Goal: Transaction & Acquisition: Purchase product/service

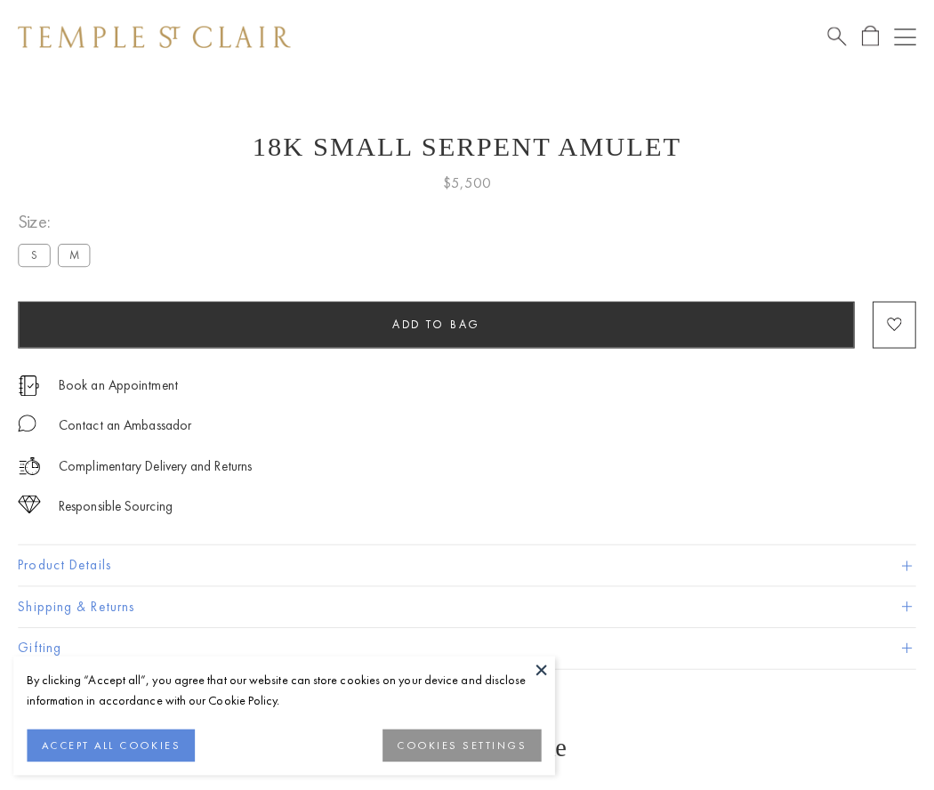
scroll to position [54, 0]
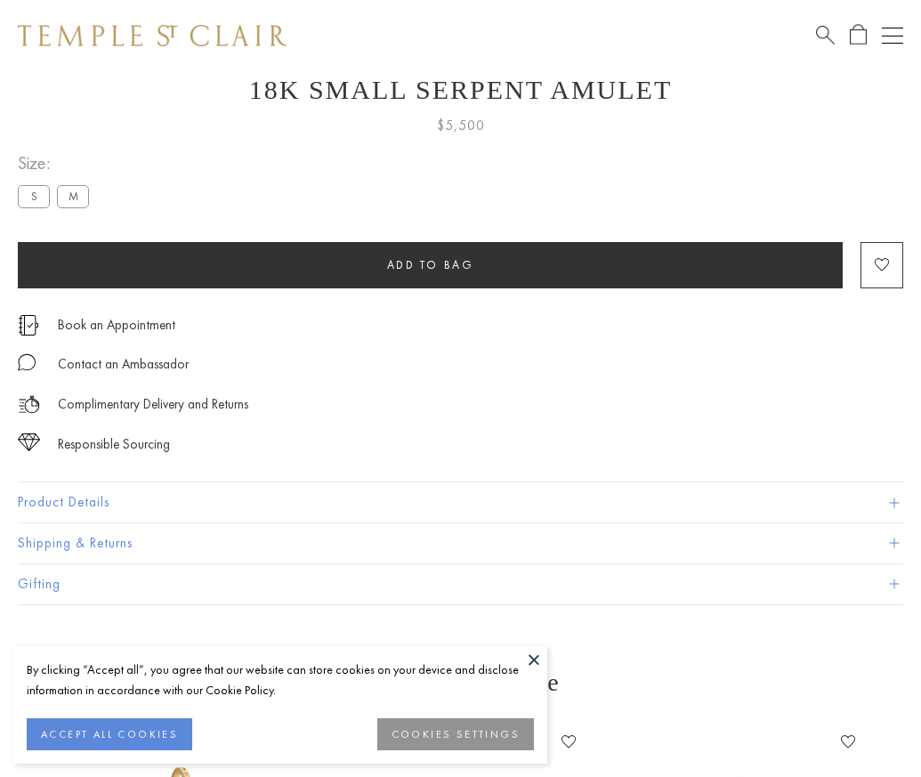
click at [430, 264] on span "Add to bag" at bounding box center [430, 264] width 87 height 15
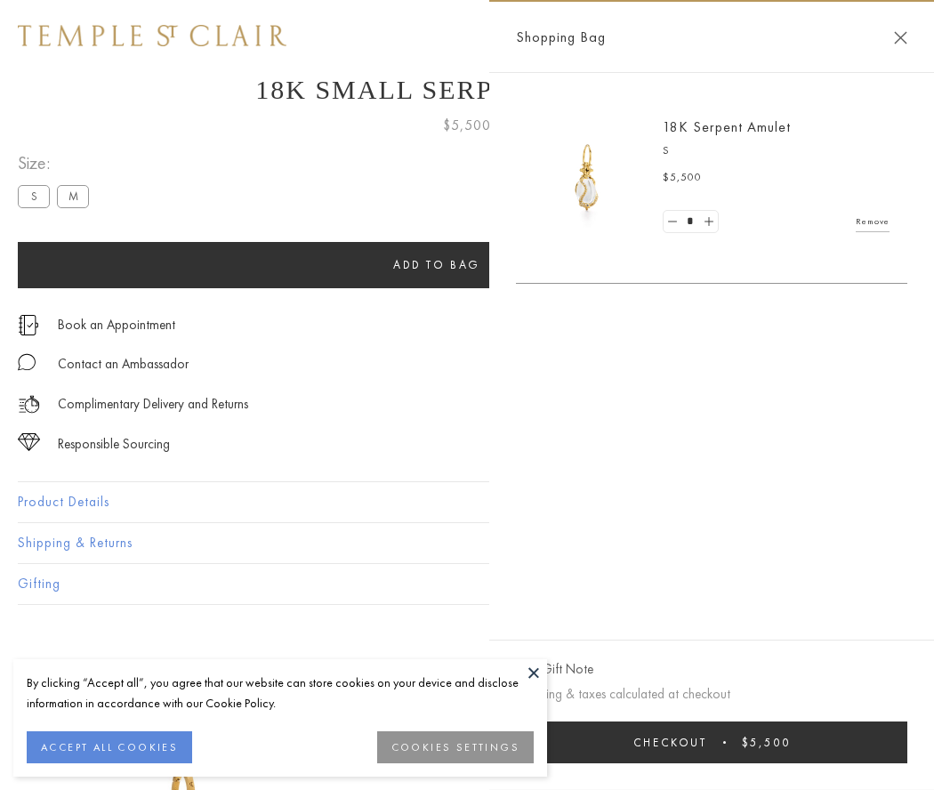
click at [713, 742] on button "Checkout $5,500" at bounding box center [712, 743] width 392 height 42
